Goal: Task Accomplishment & Management: Manage account settings

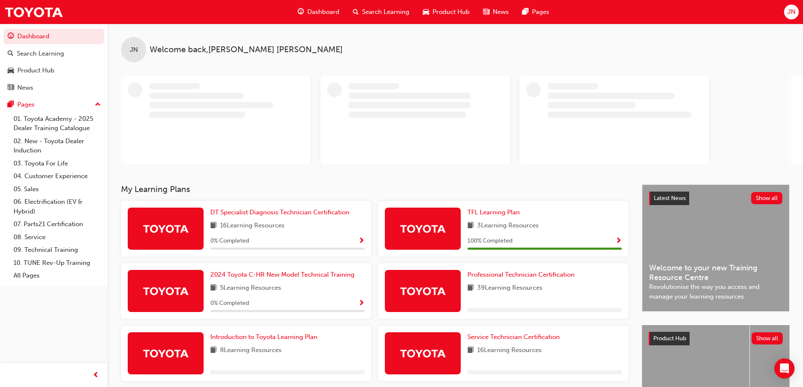
click at [791, 13] on span "JN" at bounding box center [792, 12] width 8 height 10
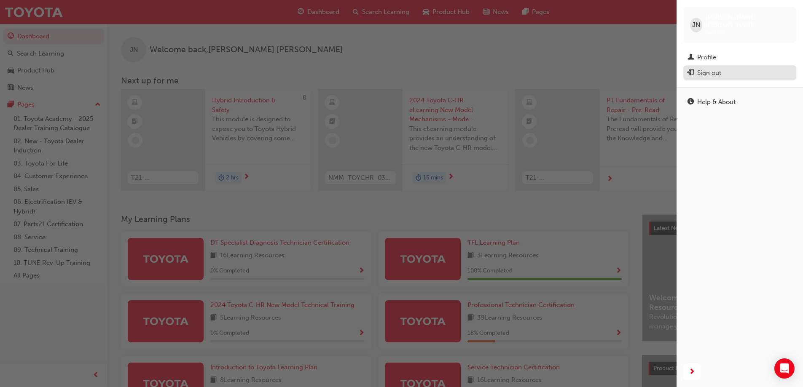
click at [715, 68] on div "Sign out" at bounding box center [709, 73] width 24 height 10
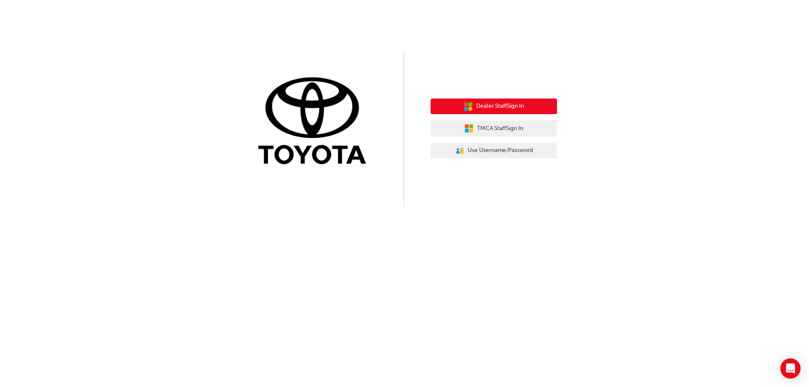
click at [506, 107] on span "Dealer Staff Sign In" at bounding box center [500, 107] width 48 height 10
